Goal: Task Accomplishment & Management: Use online tool/utility

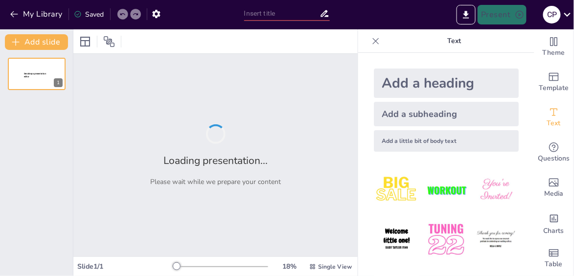
type input "Administración del Cambio en Contextos VUCA: Un Enfoque ADKAR para el Sector Au…"
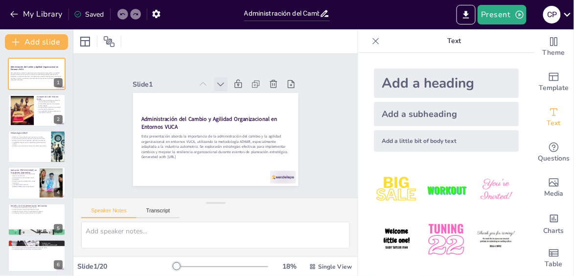
click at [212, 161] on icon at bounding box center [206, 166] width 11 height 11
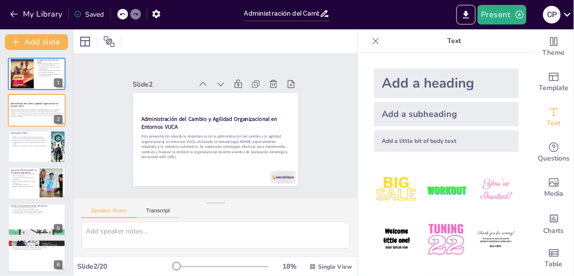
click at [252, 117] on icon at bounding box center [258, 123] width 12 height 12
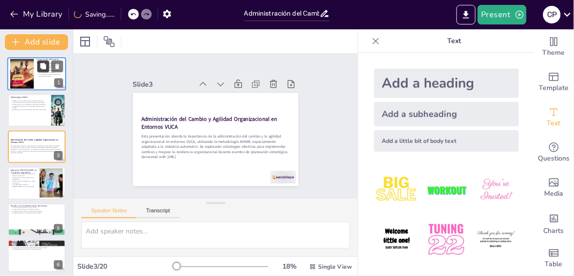
checkbox input "true"
click at [46, 71] on button at bounding box center [43, 66] width 12 height 12
type textarea "Comprender el entorno VUCA es fundamental para que las organizaciones puedan an…"
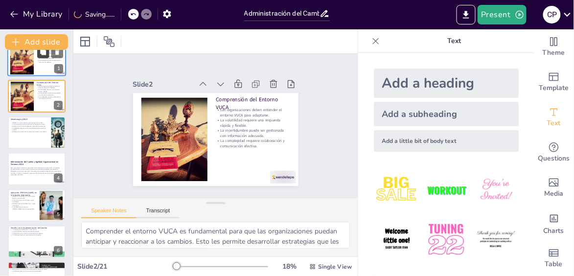
scroll to position [16, 0]
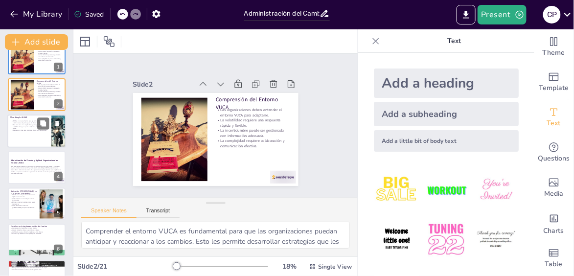
checkbox input "true"
click at [37, 116] on div at bounding box center [36, 131] width 59 height 33
type textarea "Lo ipsumdolors AMETC adipiscinge se doeiusm temporincidi utla etdolorem al enim…"
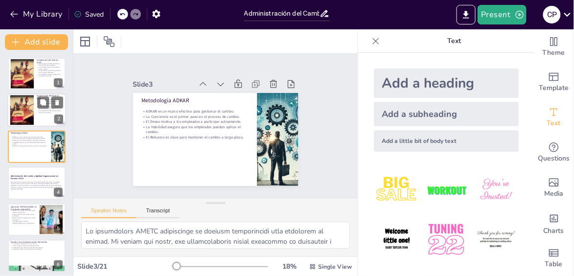
checkbox input "true"
click at [38, 107] on button at bounding box center [43, 103] width 12 height 12
type textarea "Comprender el entorno VUCA es fundamental para que las organizaciones puedan an…"
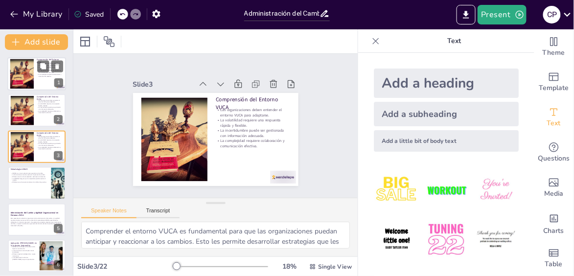
click at [37, 76] on p "La complejidad requiere colaboración y comunicación efectiva." at bounding box center [50, 74] width 26 height 3
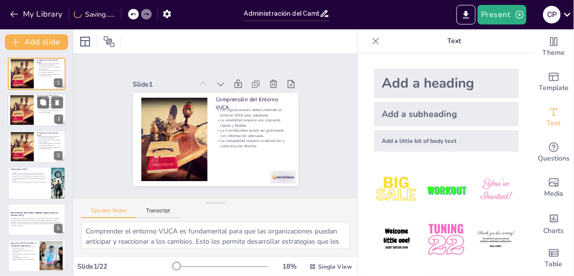
click at [37, 95] on p "Comprensión del Entorno VUCA" at bounding box center [50, 97] width 26 height 5
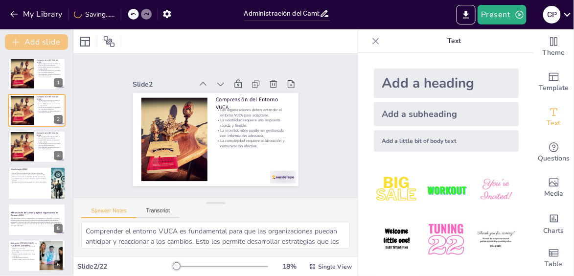
checkbox input "true"
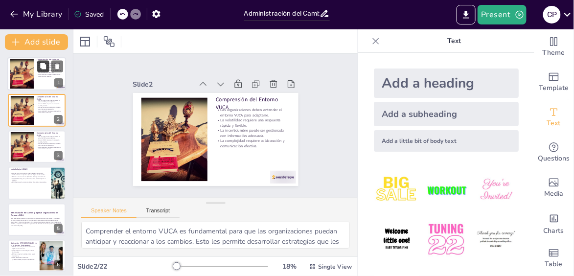
click at [47, 71] on button at bounding box center [43, 66] width 12 height 12
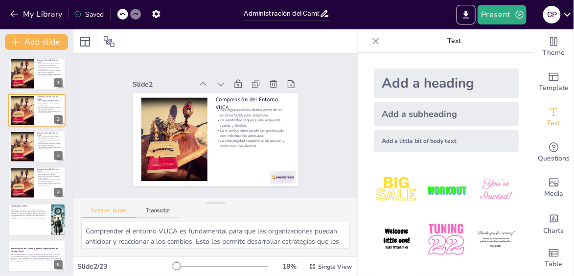
checkbox input "true"
click at [12, 11] on icon "button" at bounding box center [14, 14] width 10 height 10
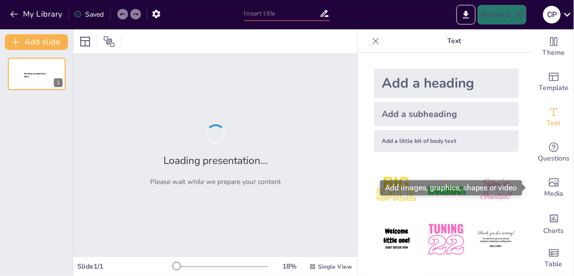
type input "Administración del Cambio en Contextos VUCA: Un Enfoque ADKAR para el Sector Au…"
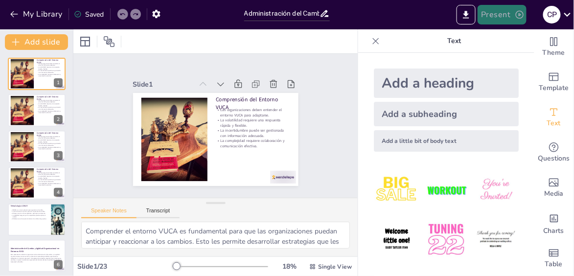
click at [497, 20] on button "Present" at bounding box center [502, 15] width 49 height 20
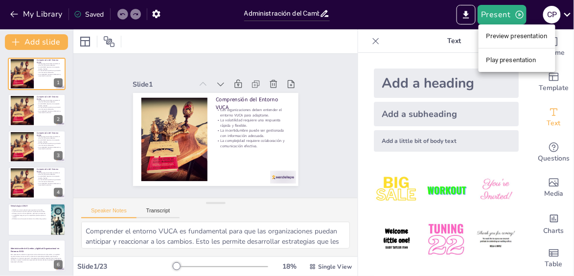
click at [470, 18] on div at bounding box center [287, 138] width 574 height 276
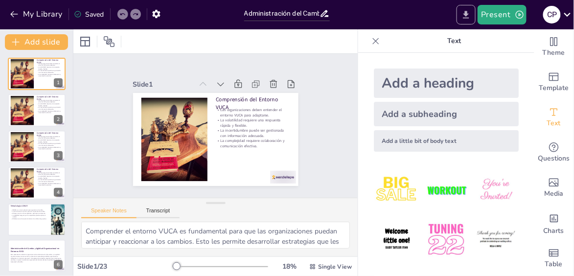
click at [467, 15] on icon "Export to PowerPoint" at bounding box center [466, 14] width 6 height 7
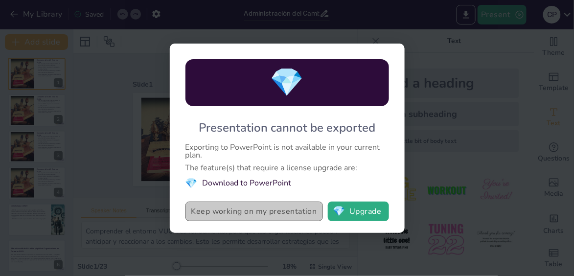
click at [285, 214] on button "Keep working on my presentation" at bounding box center [255, 212] width 138 height 20
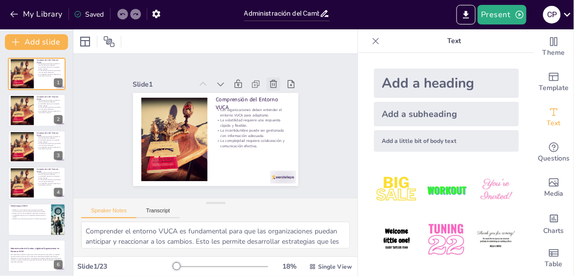
checkbox input "true"
